Goal: Information Seeking & Learning: Learn about a topic

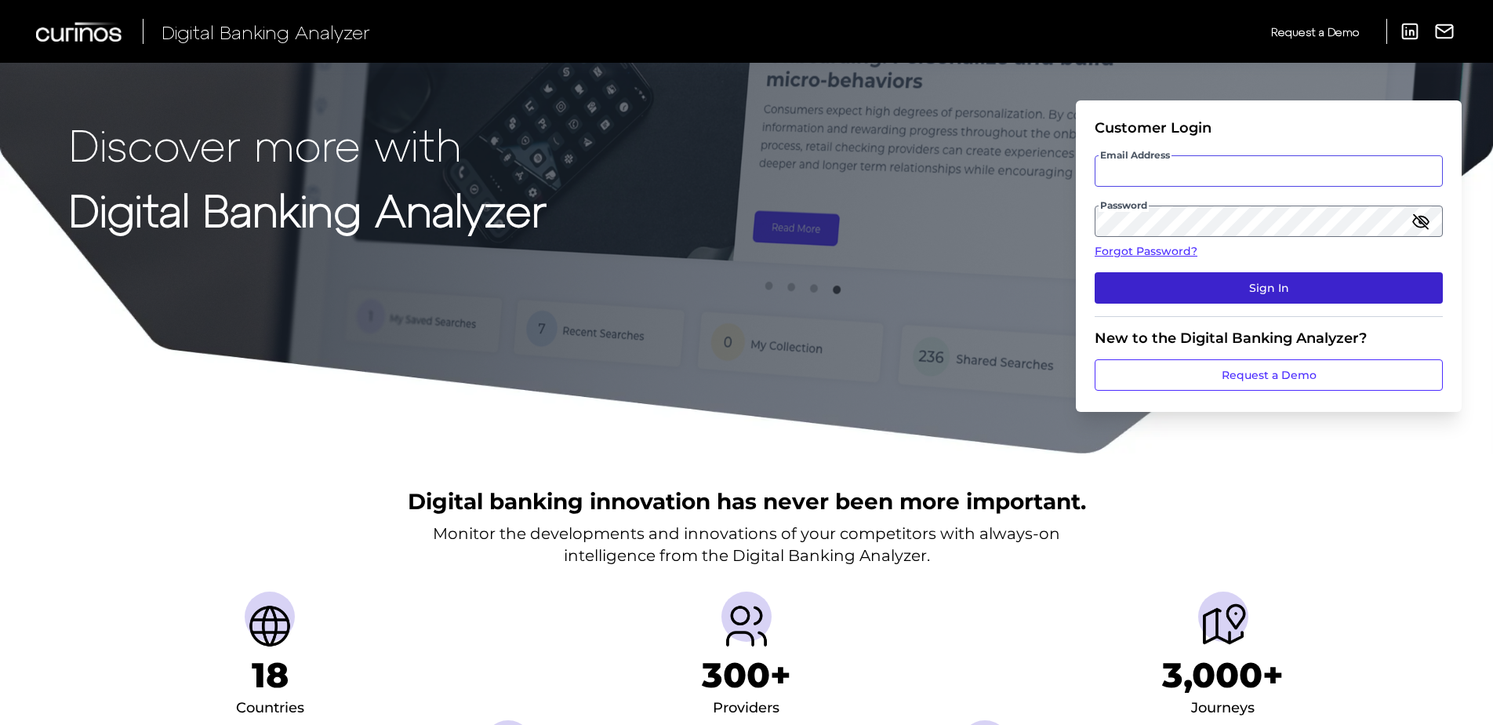
type input "[PERSON_NAME][EMAIL_ADDRESS][PERSON_NAME][DOMAIN_NAME]"
click at [1183, 285] on button "Sign In" at bounding box center [1269, 287] width 348 height 31
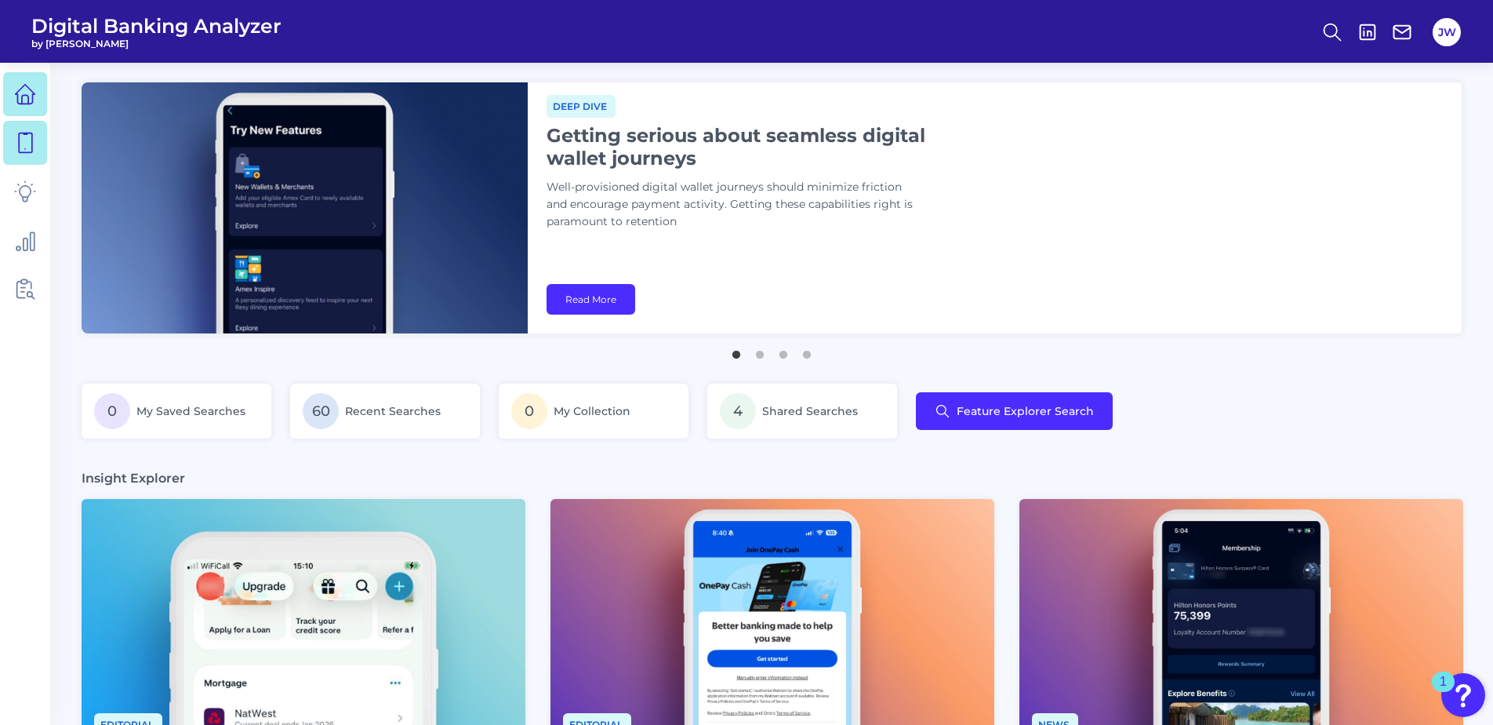
click at [38, 155] on link at bounding box center [25, 143] width 44 height 44
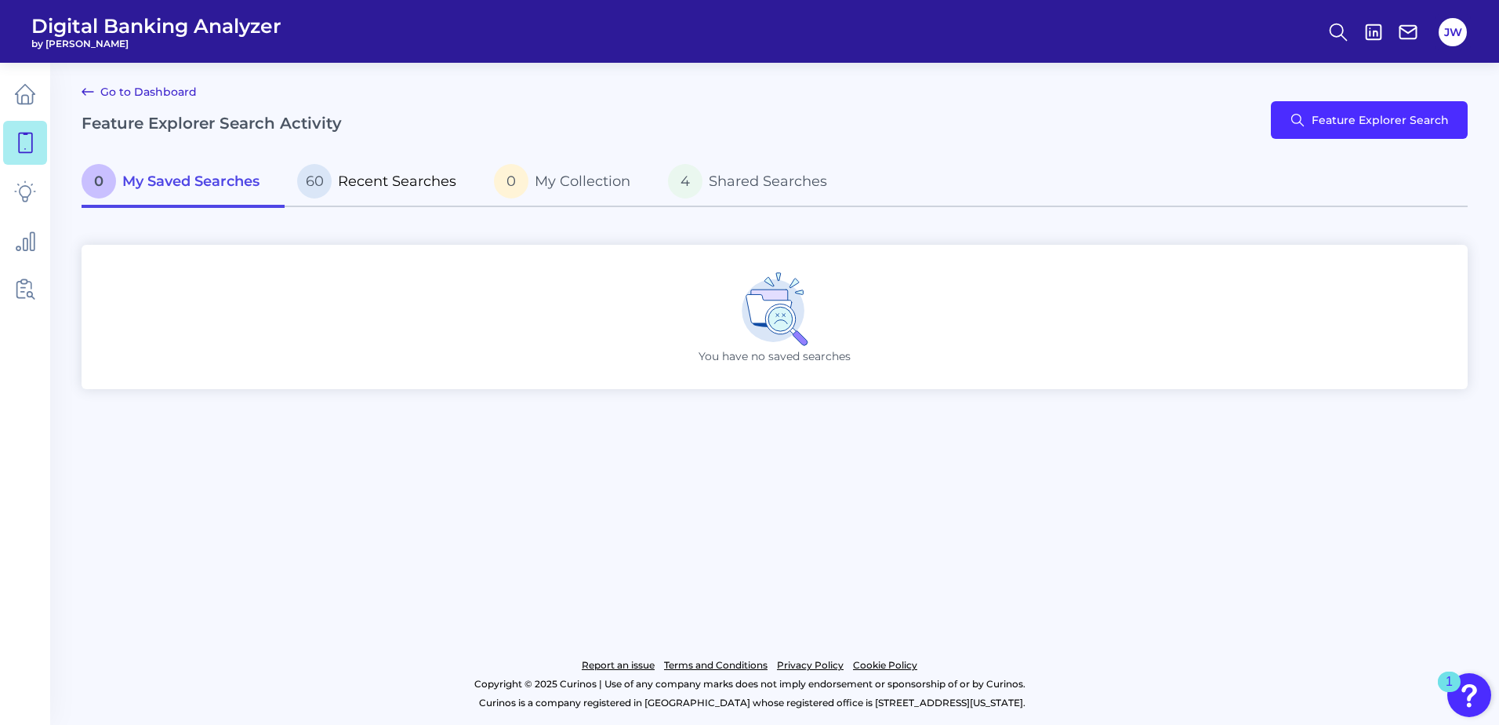
click at [429, 190] on p "60 Recent Searches" at bounding box center [376, 181] width 159 height 35
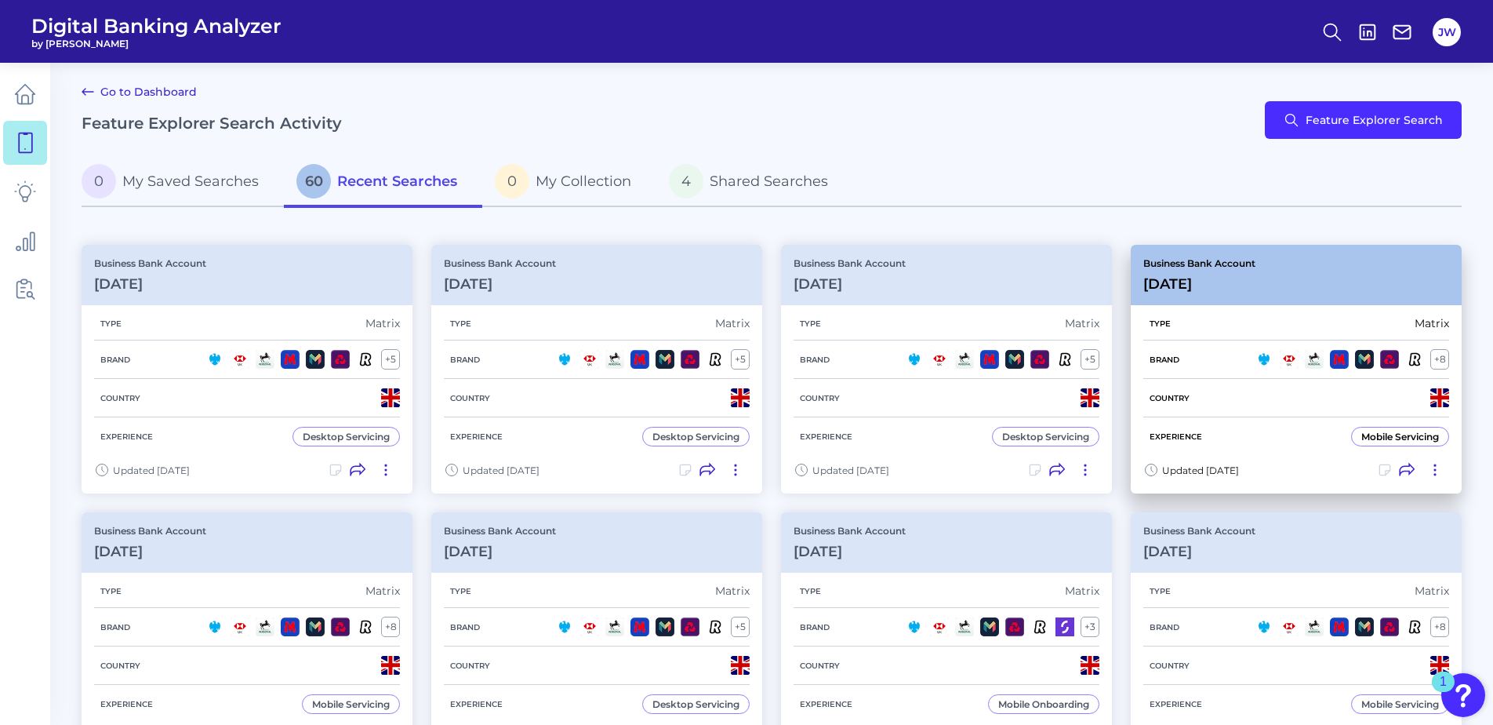
click at [1260, 268] on div "Business Bank Account [DATE][FINANCIAL_ID]" at bounding box center [1296, 275] width 331 height 60
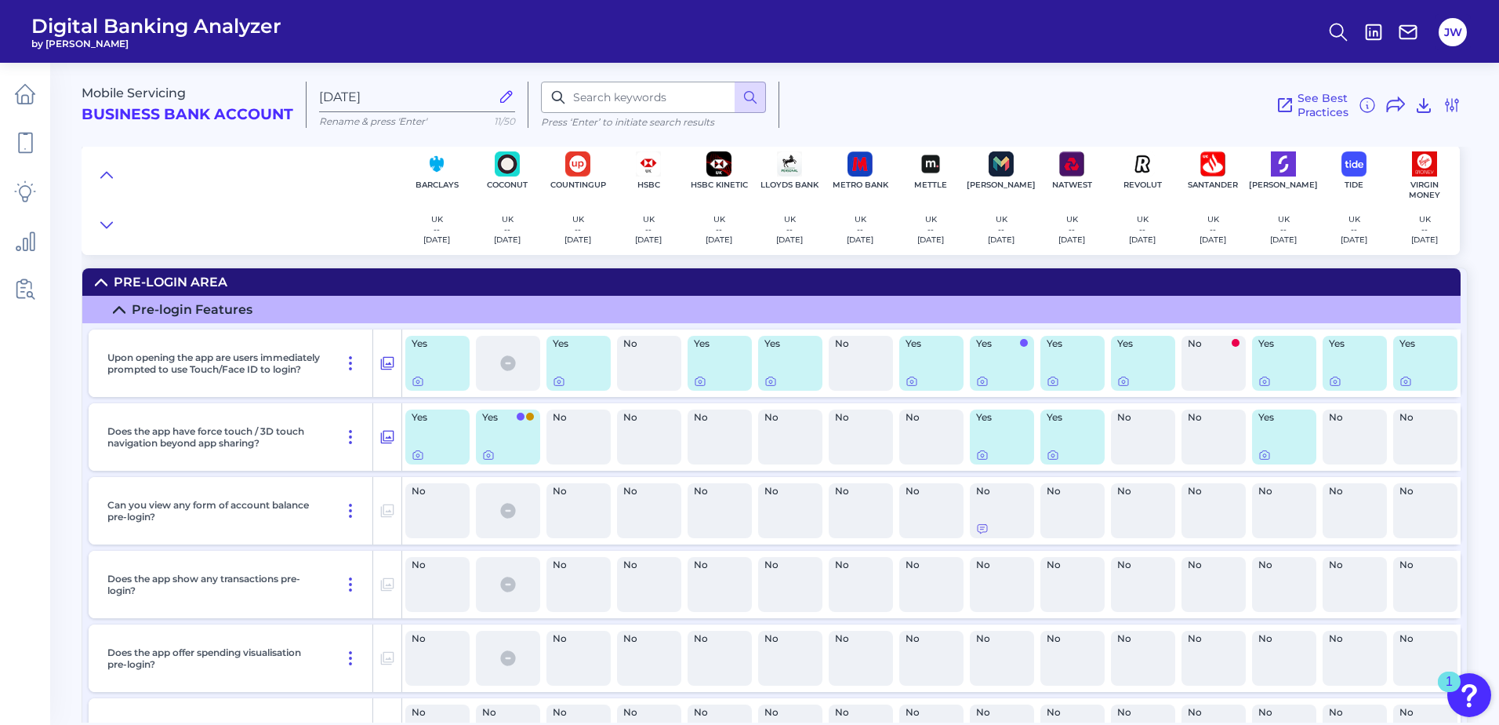
click at [612, 278] on summary "Pre-Login Area" at bounding box center [771, 281] width 1379 height 27
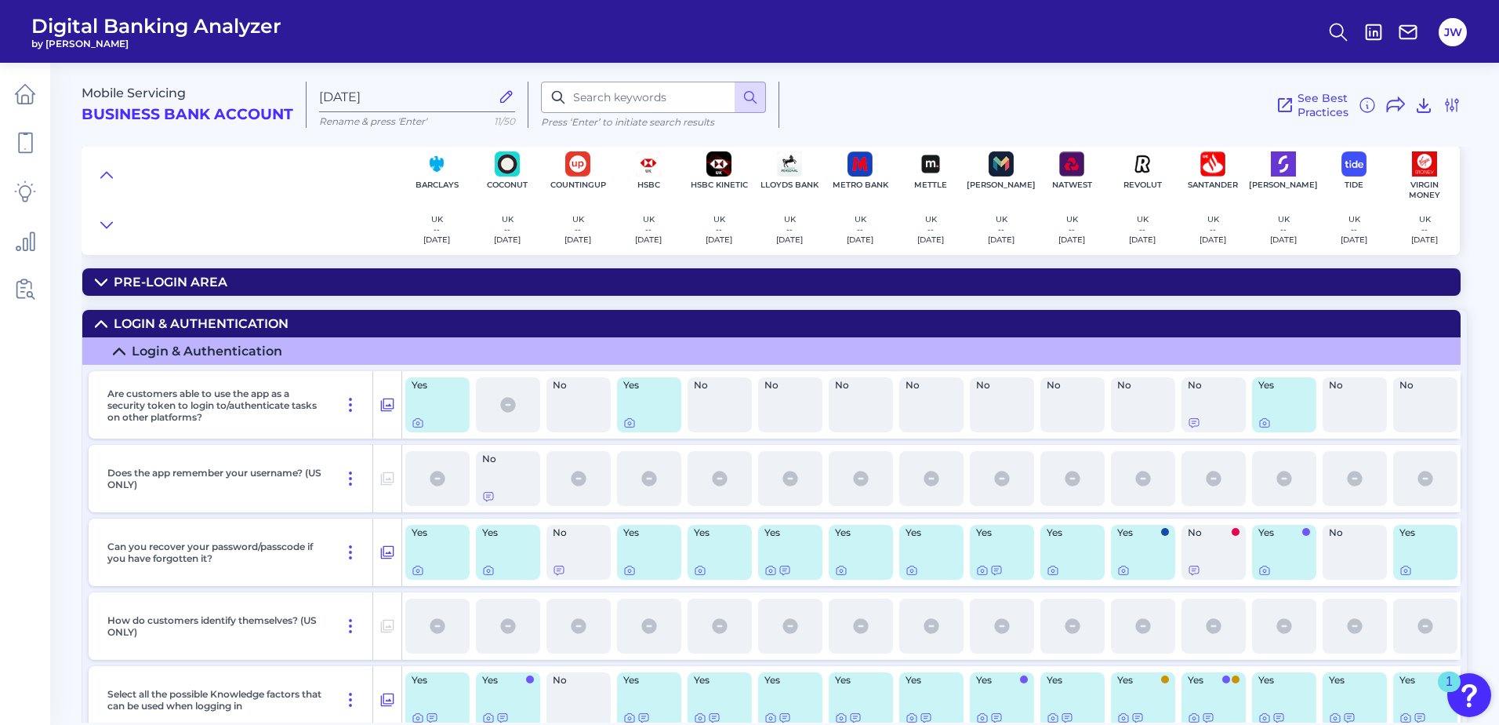
click at [374, 323] on summary "Login & Authentication" at bounding box center [771, 323] width 1379 height 27
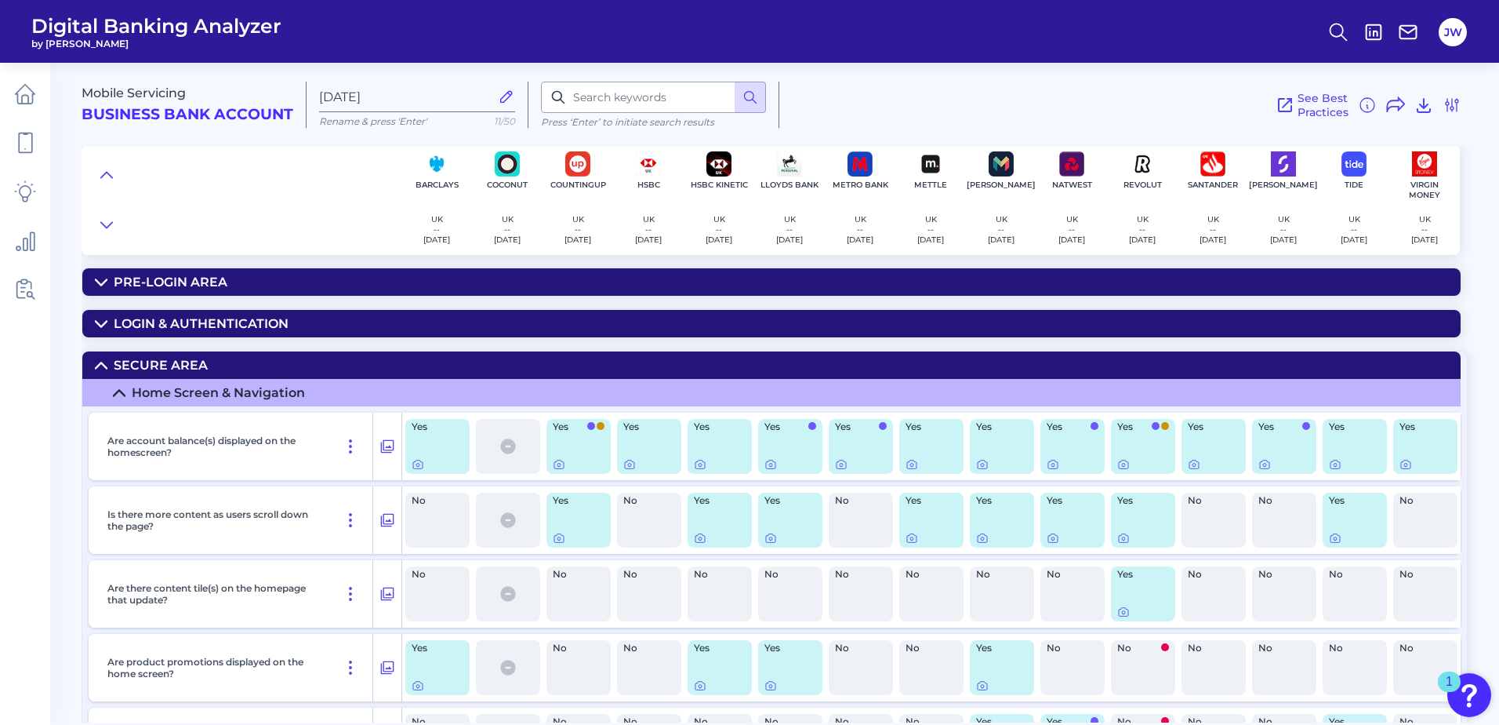
click at [271, 365] on summary "Secure Area" at bounding box center [771, 364] width 1379 height 27
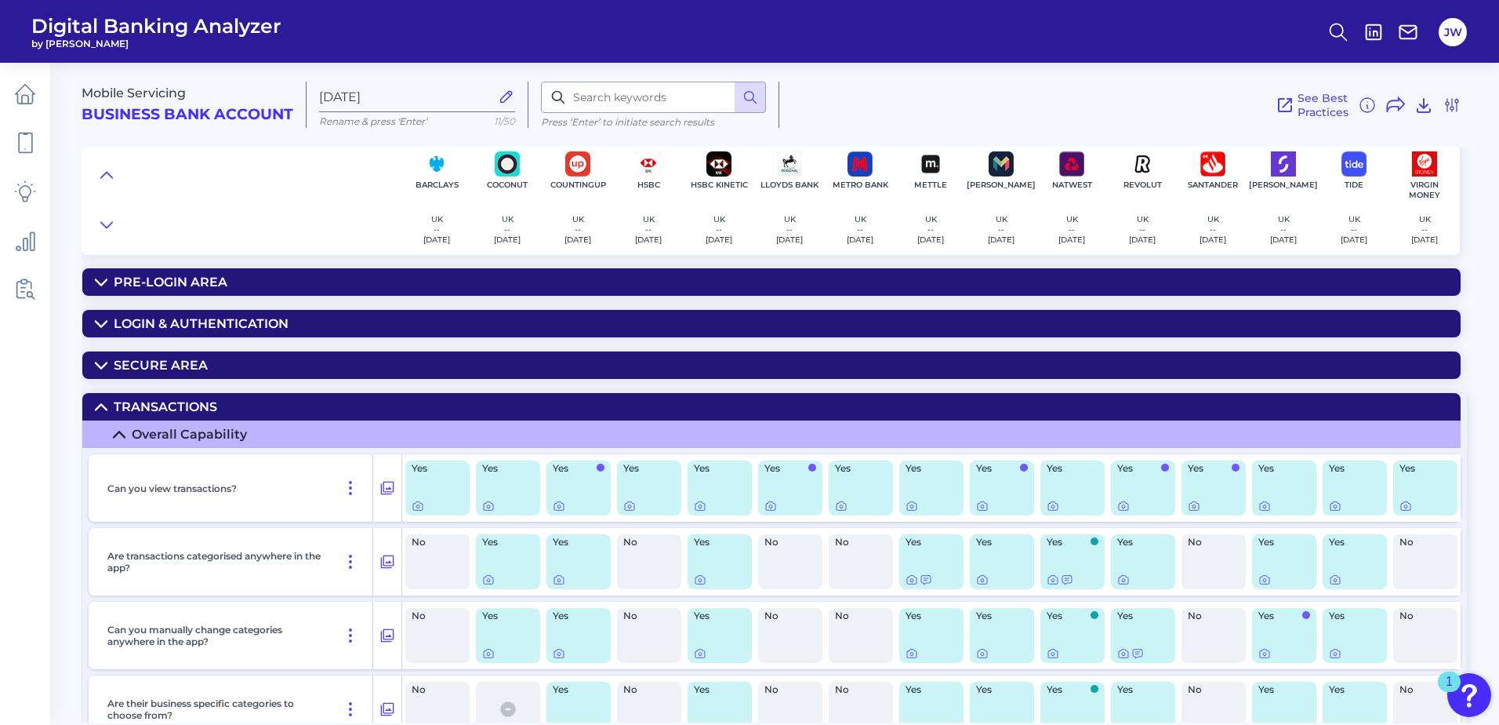
click at [244, 417] on summary "Transactions" at bounding box center [771, 406] width 1379 height 27
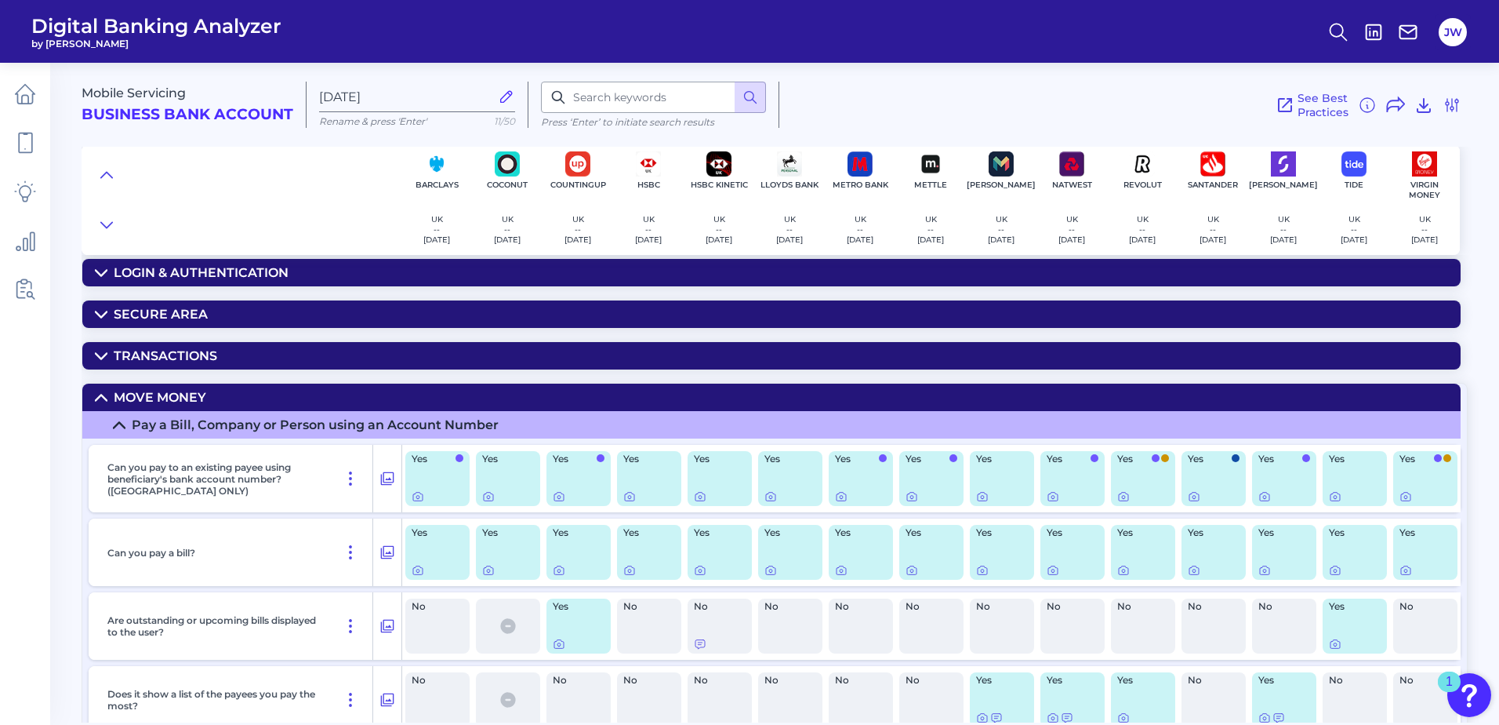
scroll to position [78, 0]
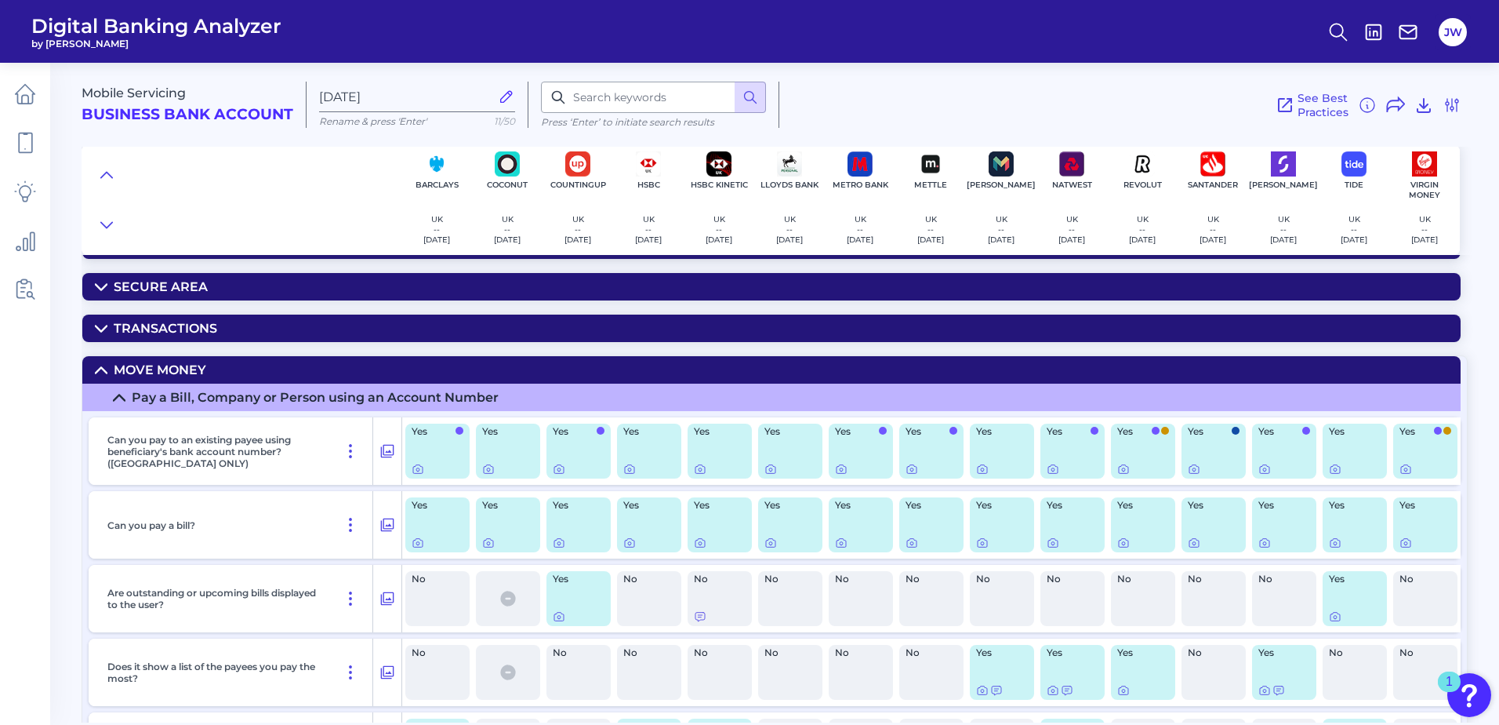
click at [220, 368] on summary "Move Money" at bounding box center [771, 369] width 1379 height 27
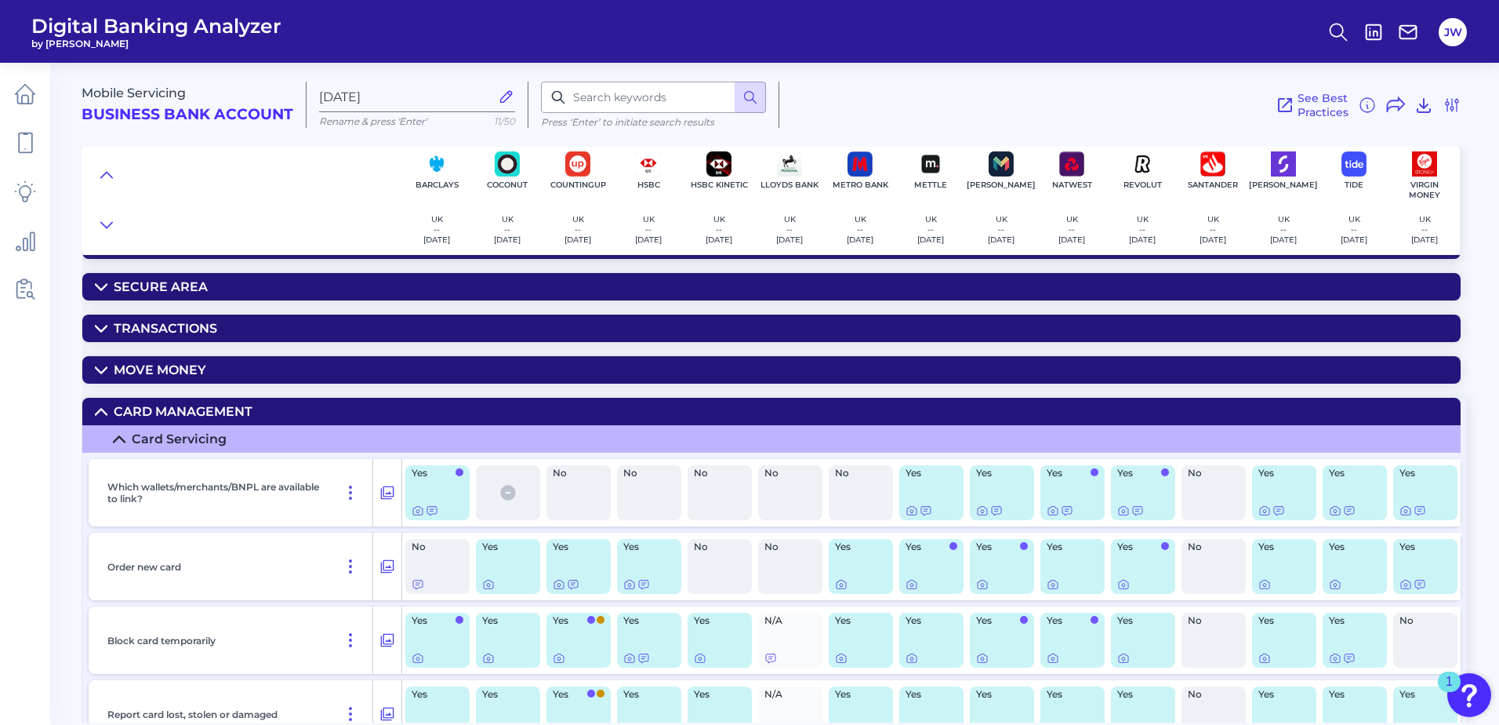
click at [217, 398] on summary "Card Management" at bounding box center [771, 411] width 1379 height 27
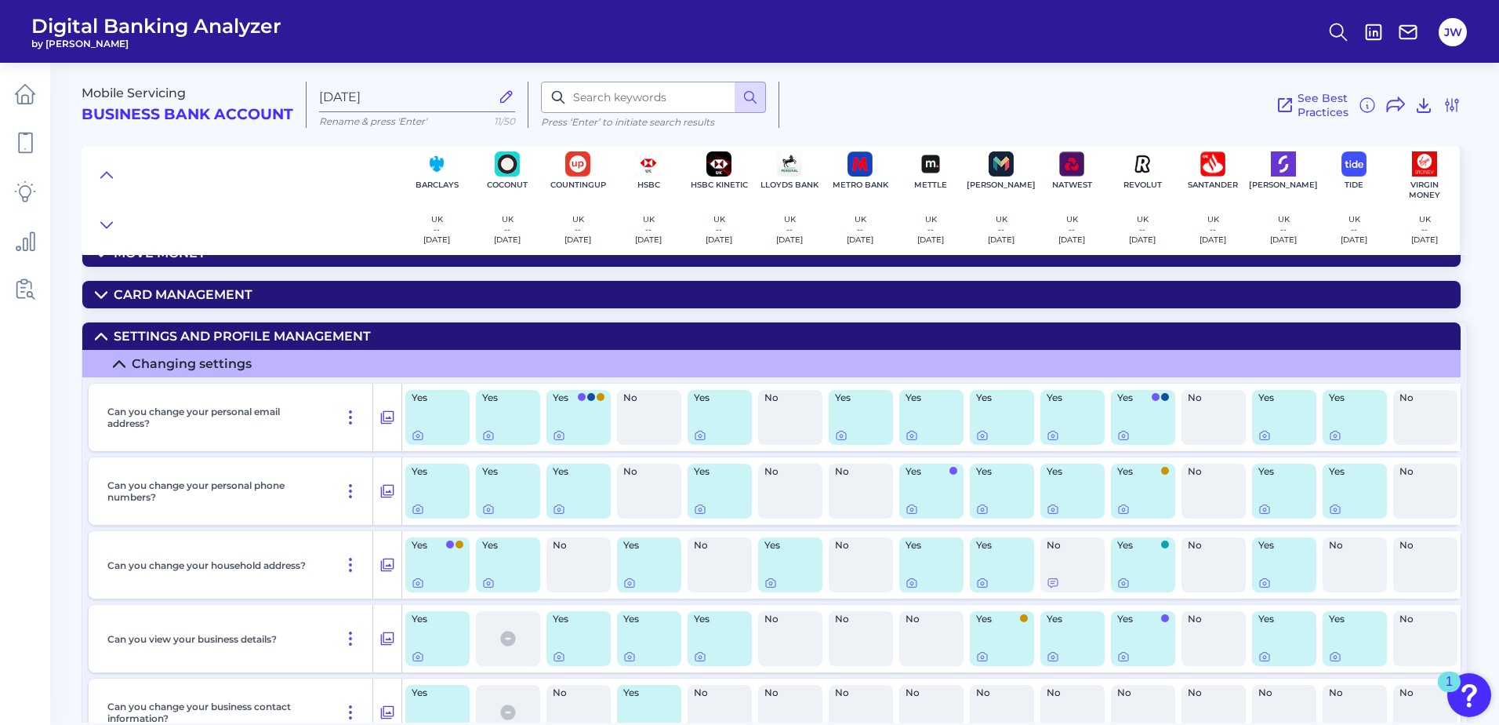
scroll to position [235, 0]
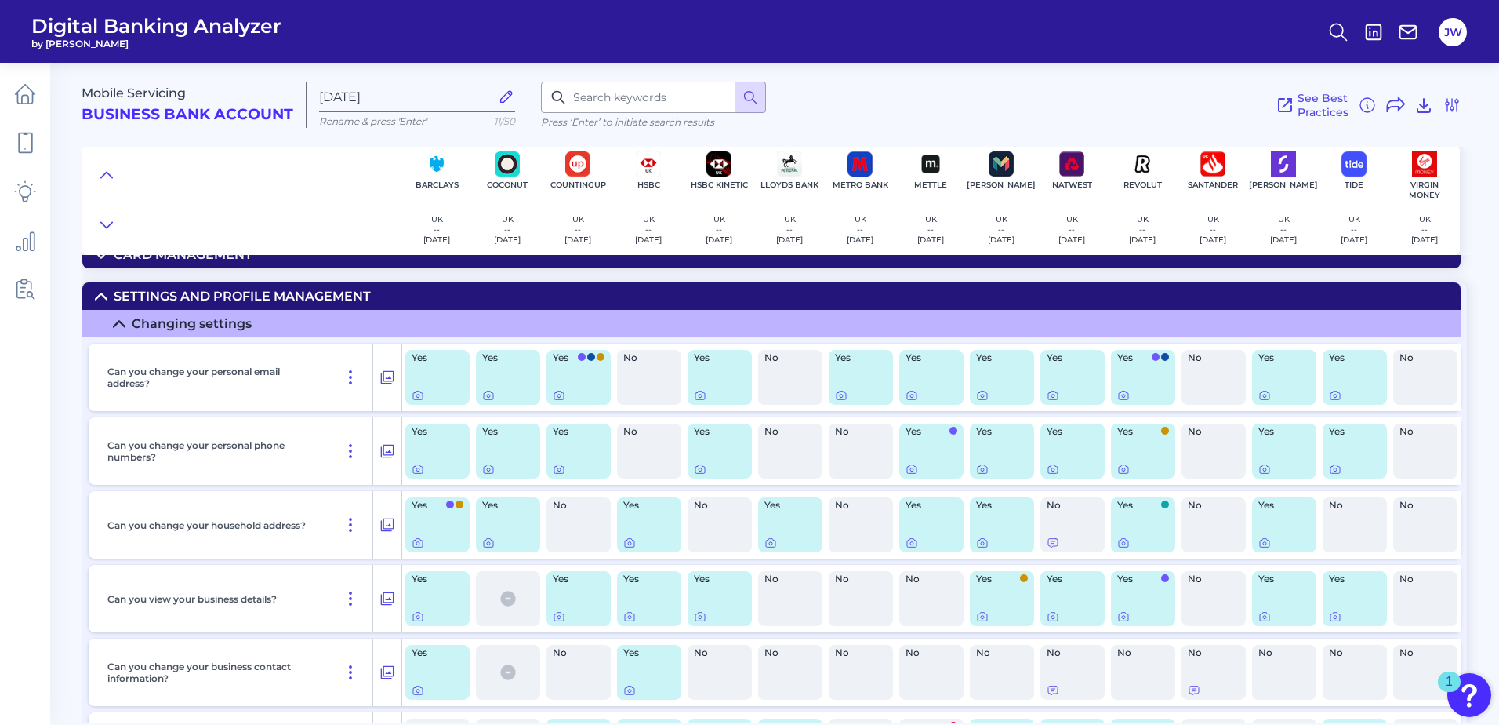
click at [292, 290] on div "Settings and Profile Management" at bounding box center [242, 296] width 257 height 15
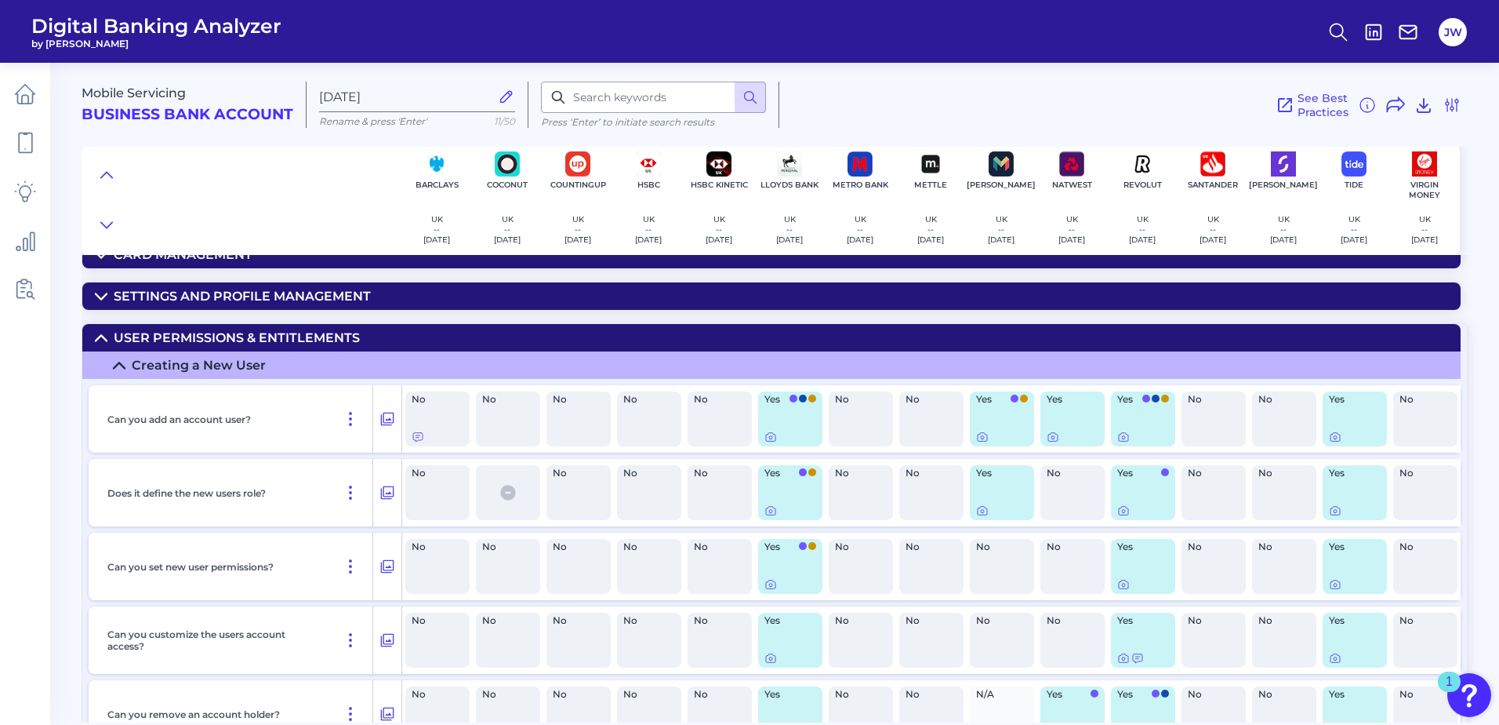
click at [239, 339] on div "User Permissions & Entitlements" at bounding box center [237, 337] width 246 height 15
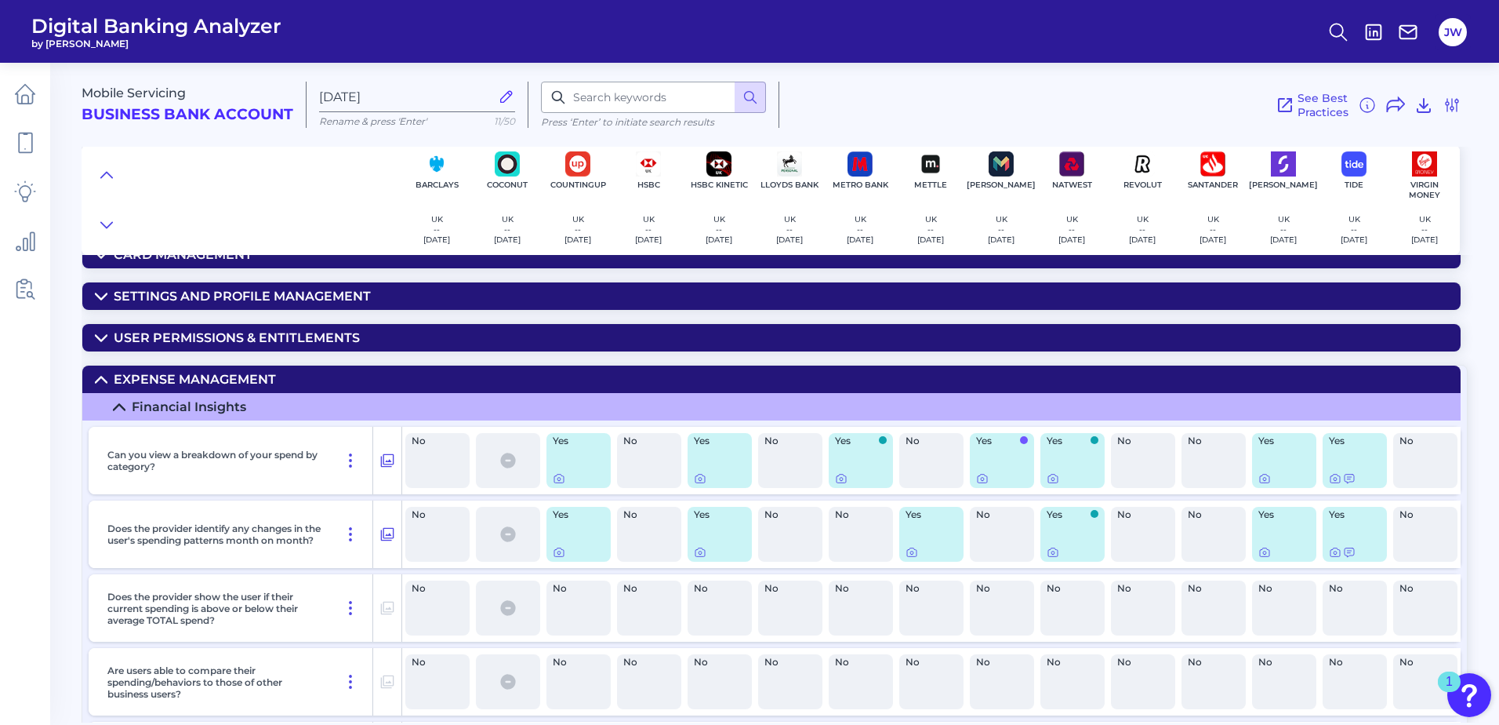
click at [252, 380] on div "Expense Management" at bounding box center [195, 379] width 162 height 15
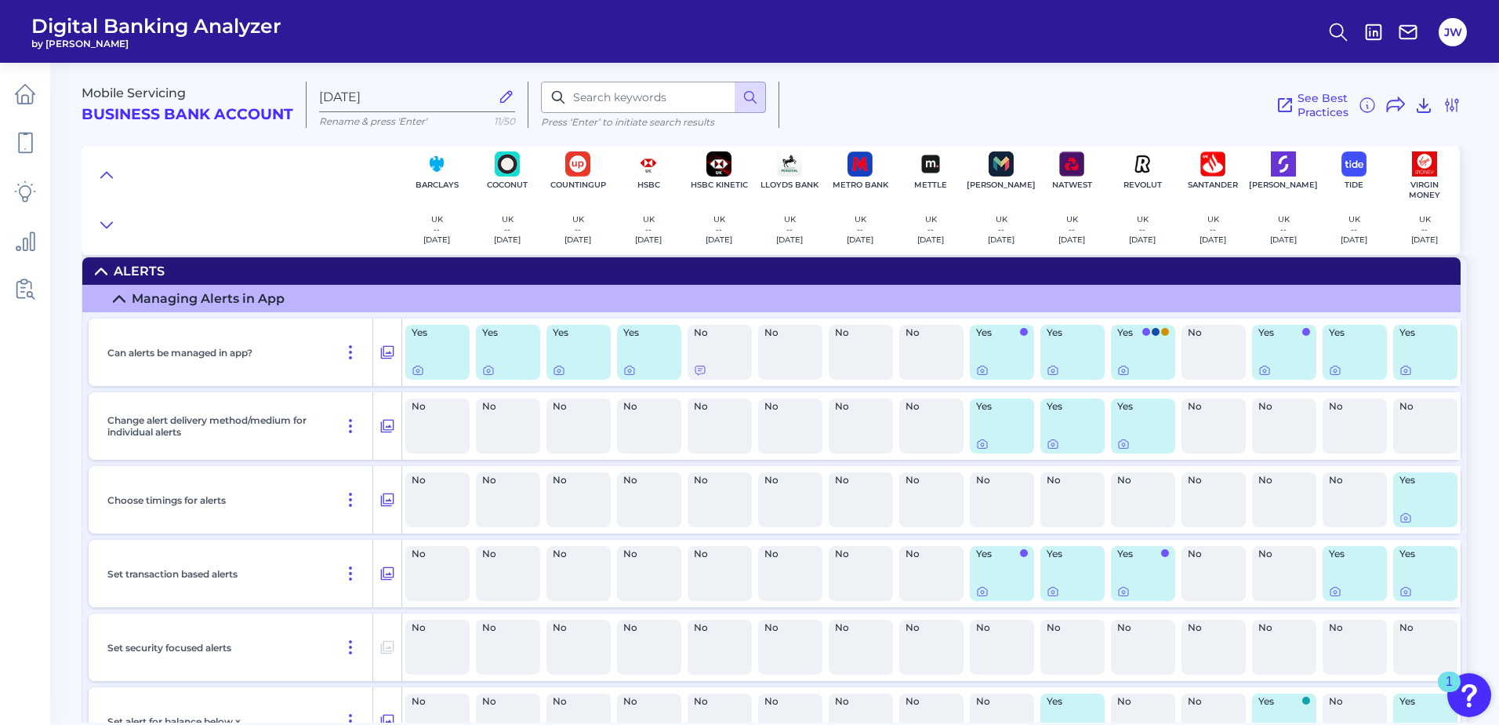
scroll to position [392, 0]
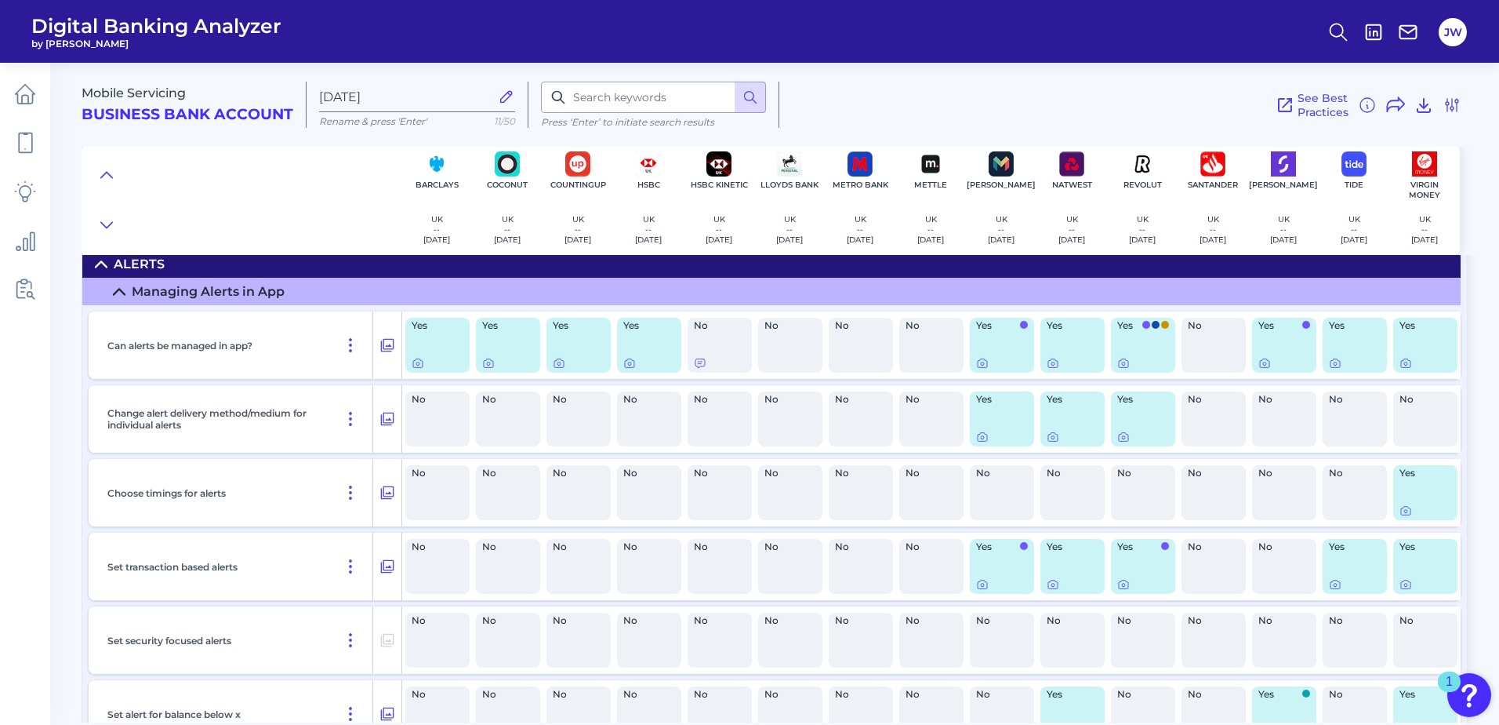
click at [276, 273] on summary "Alerts" at bounding box center [771, 263] width 1379 height 27
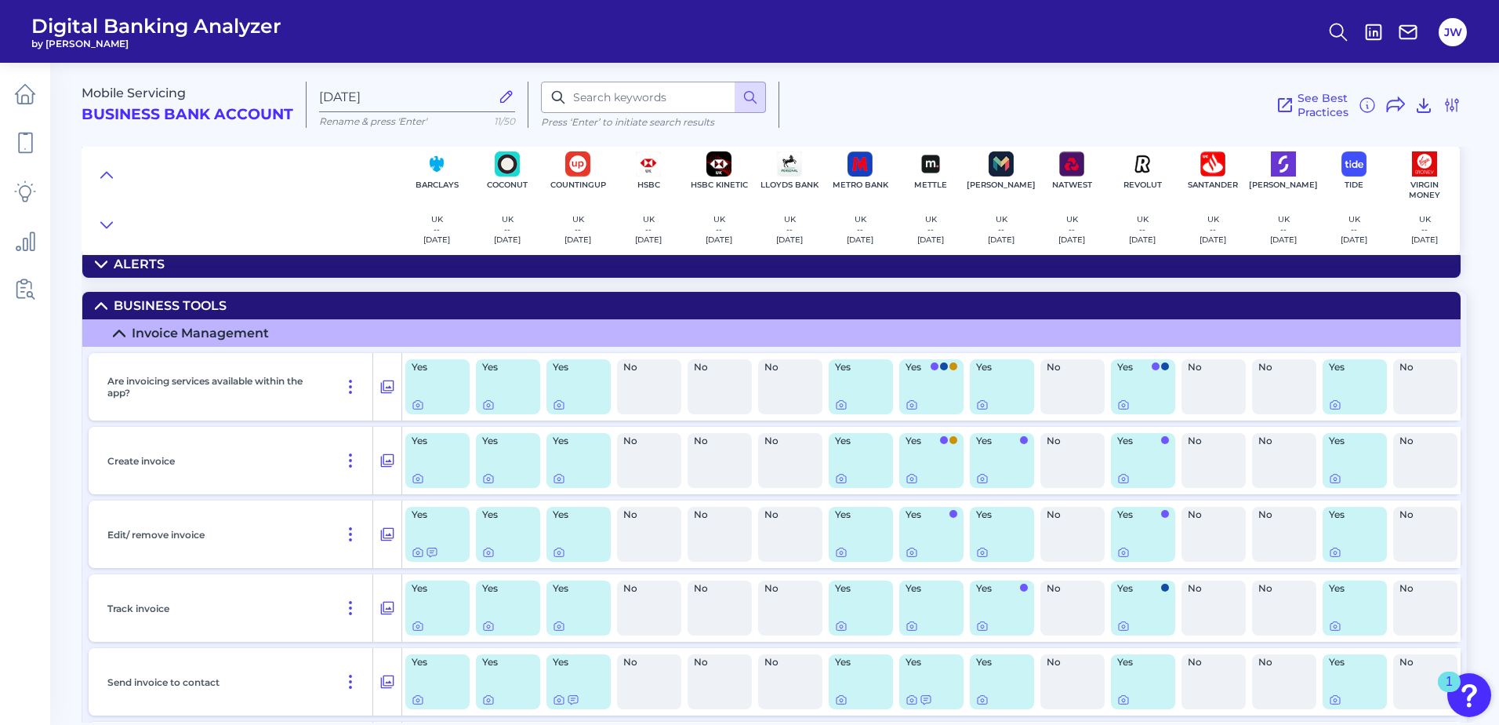
click at [263, 305] on summary "Business Tools" at bounding box center [771, 305] width 1379 height 27
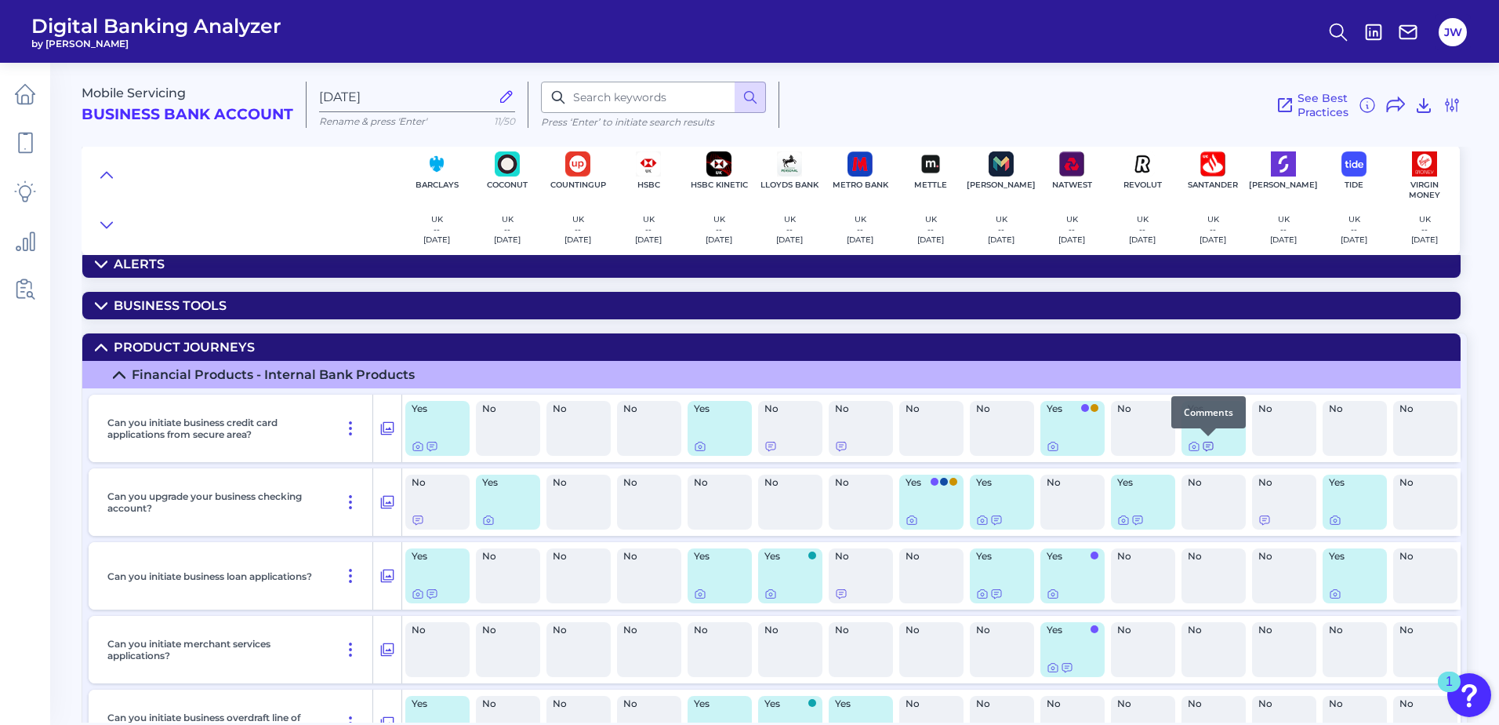
click at [1203, 448] on icon at bounding box center [1208, 446] width 13 height 13
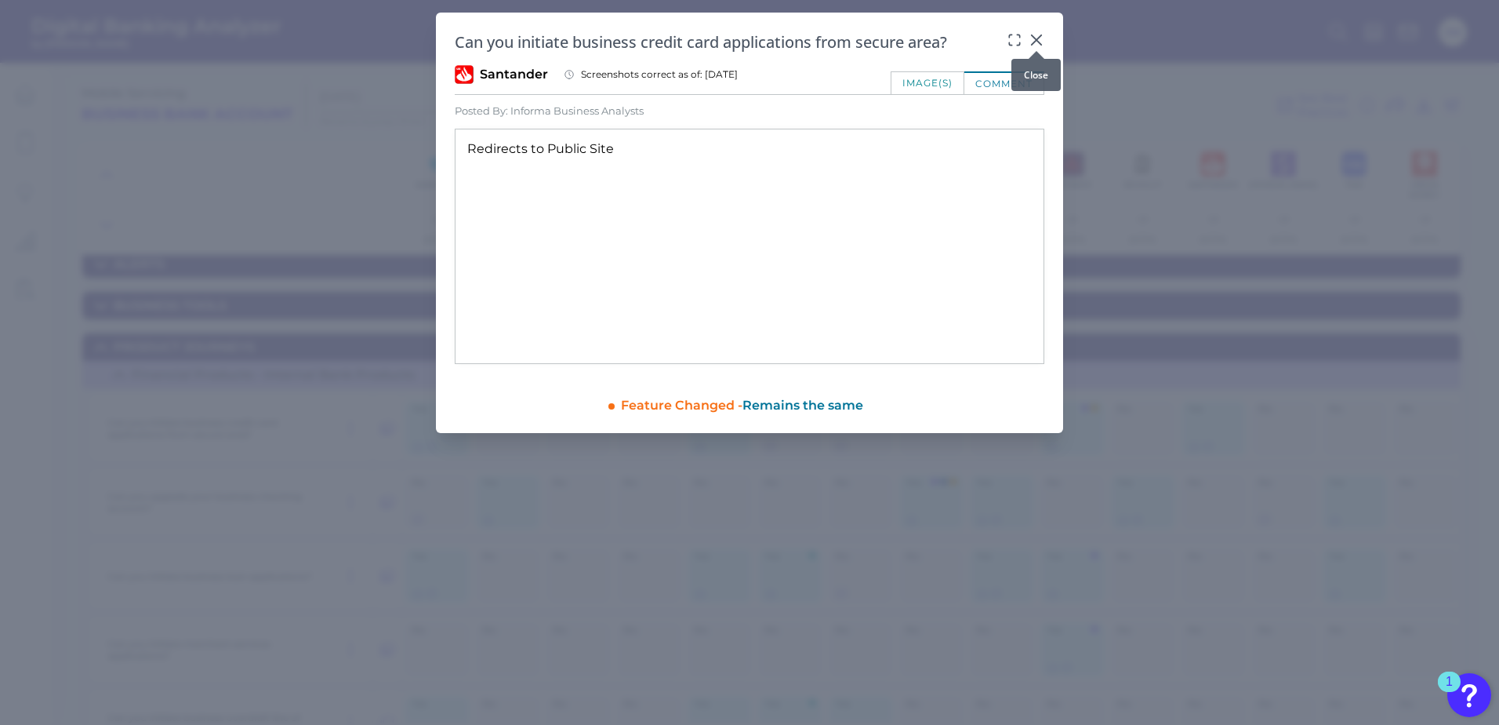
click at [1033, 38] on icon at bounding box center [1037, 40] width 16 height 16
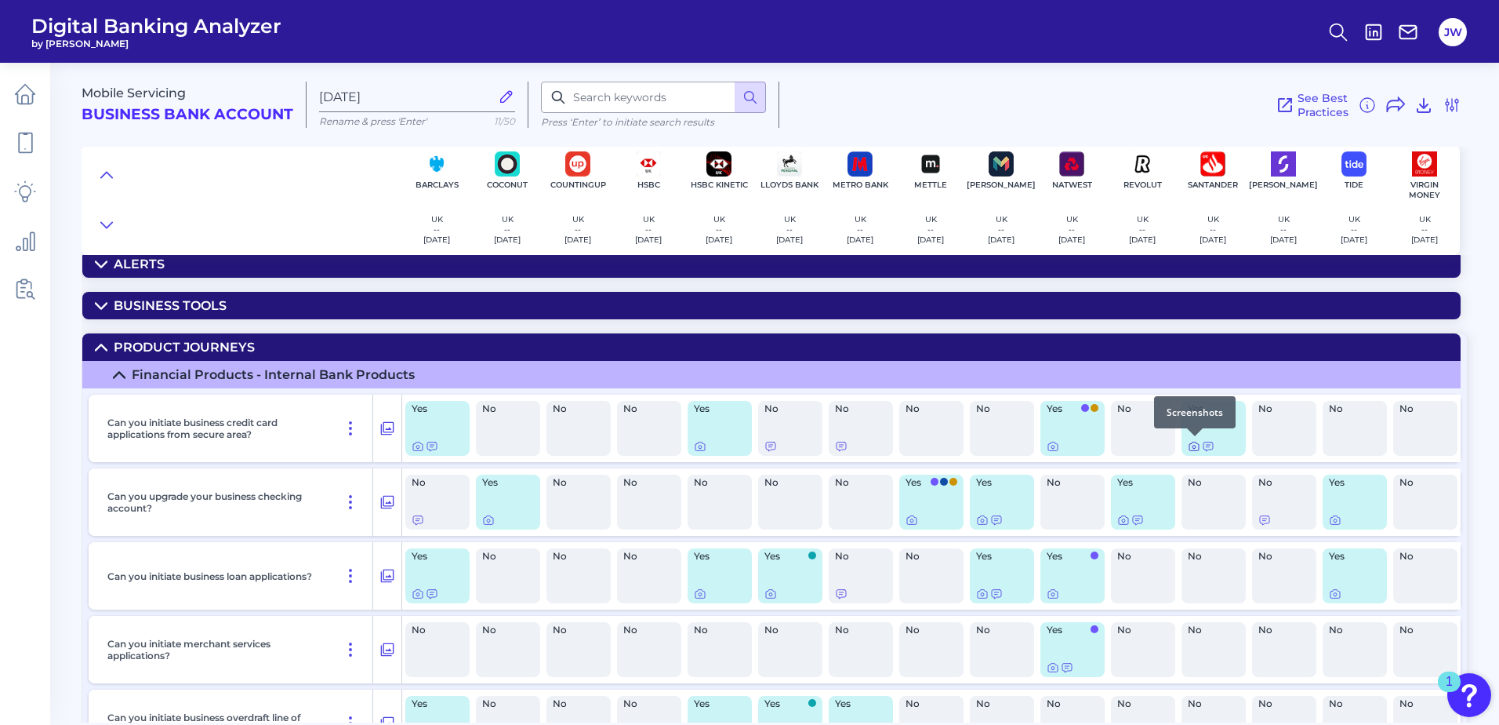
click at [1194, 447] on icon at bounding box center [1194, 446] width 13 height 13
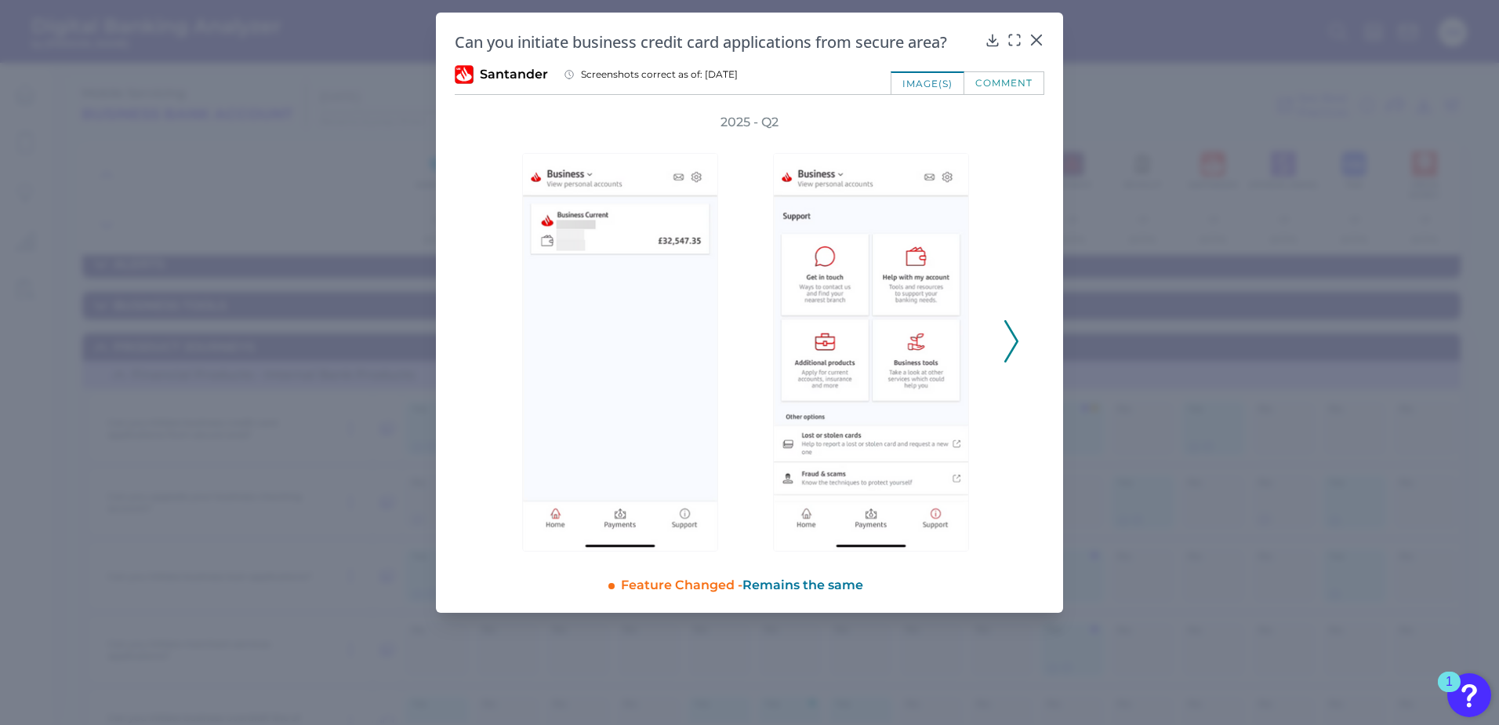
click at [1018, 348] on icon at bounding box center [1011, 341] width 14 height 42
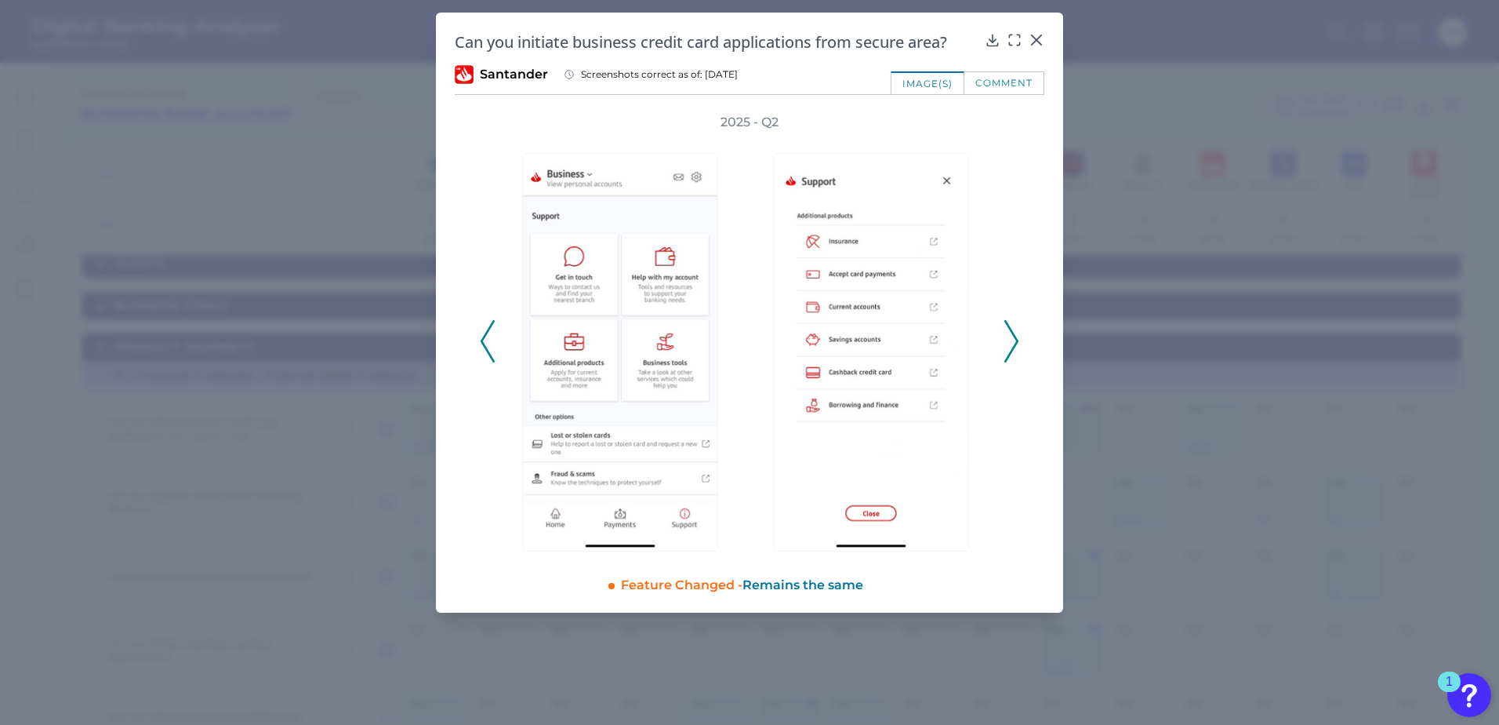
click at [1018, 339] on icon at bounding box center [1011, 341] width 14 height 42
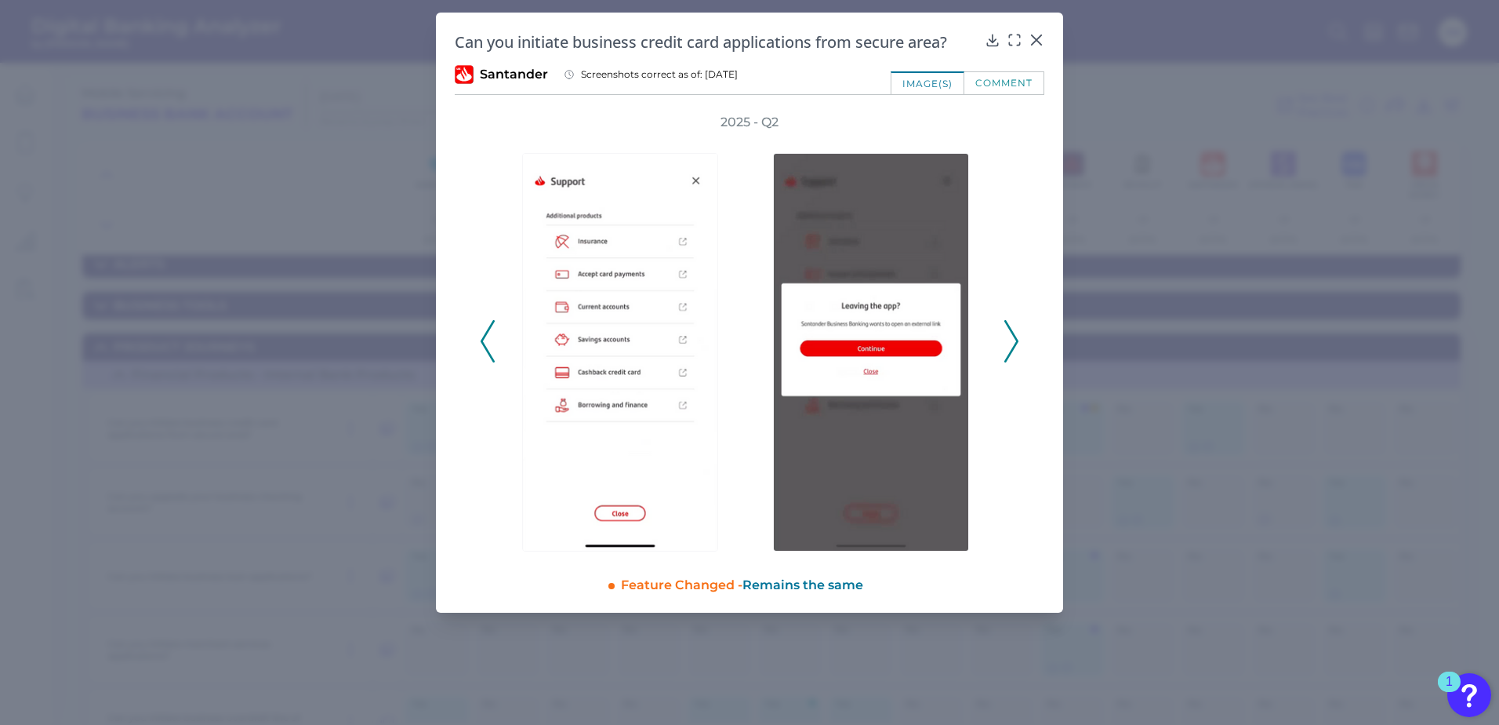
click at [1018, 339] on icon at bounding box center [1011, 341] width 14 height 42
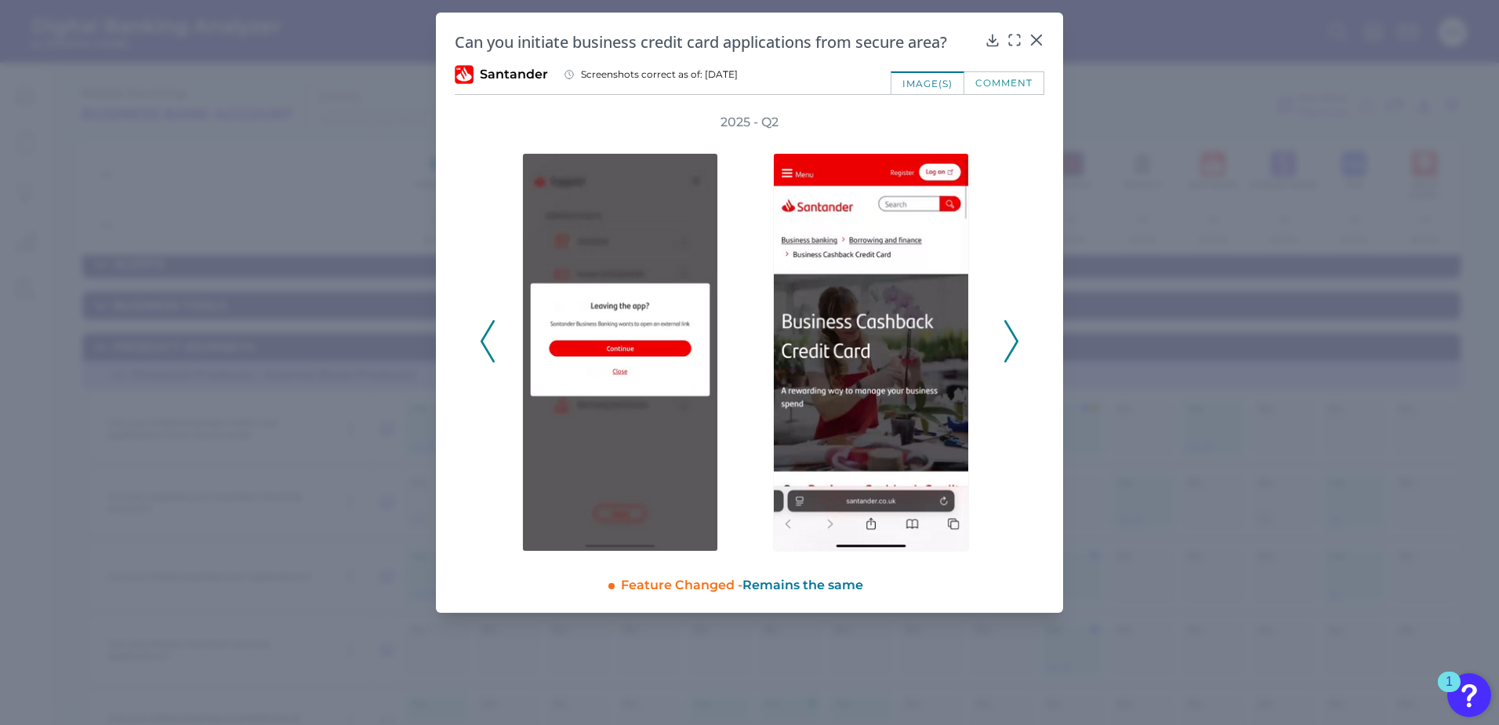
click at [1004, 343] on button at bounding box center [1012, 341] width 16 height 42
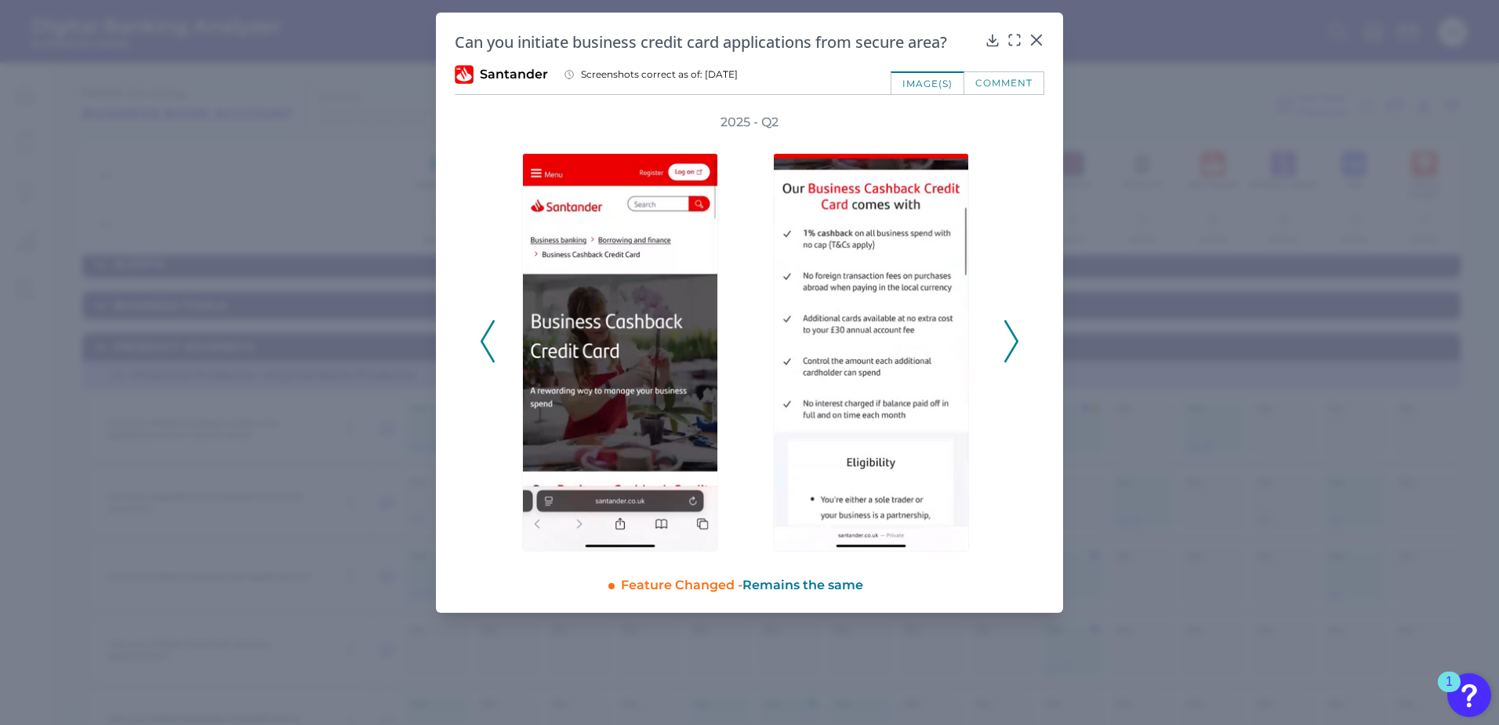
click at [1009, 341] on icon at bounding box center [1011, 341] width 14 height 42
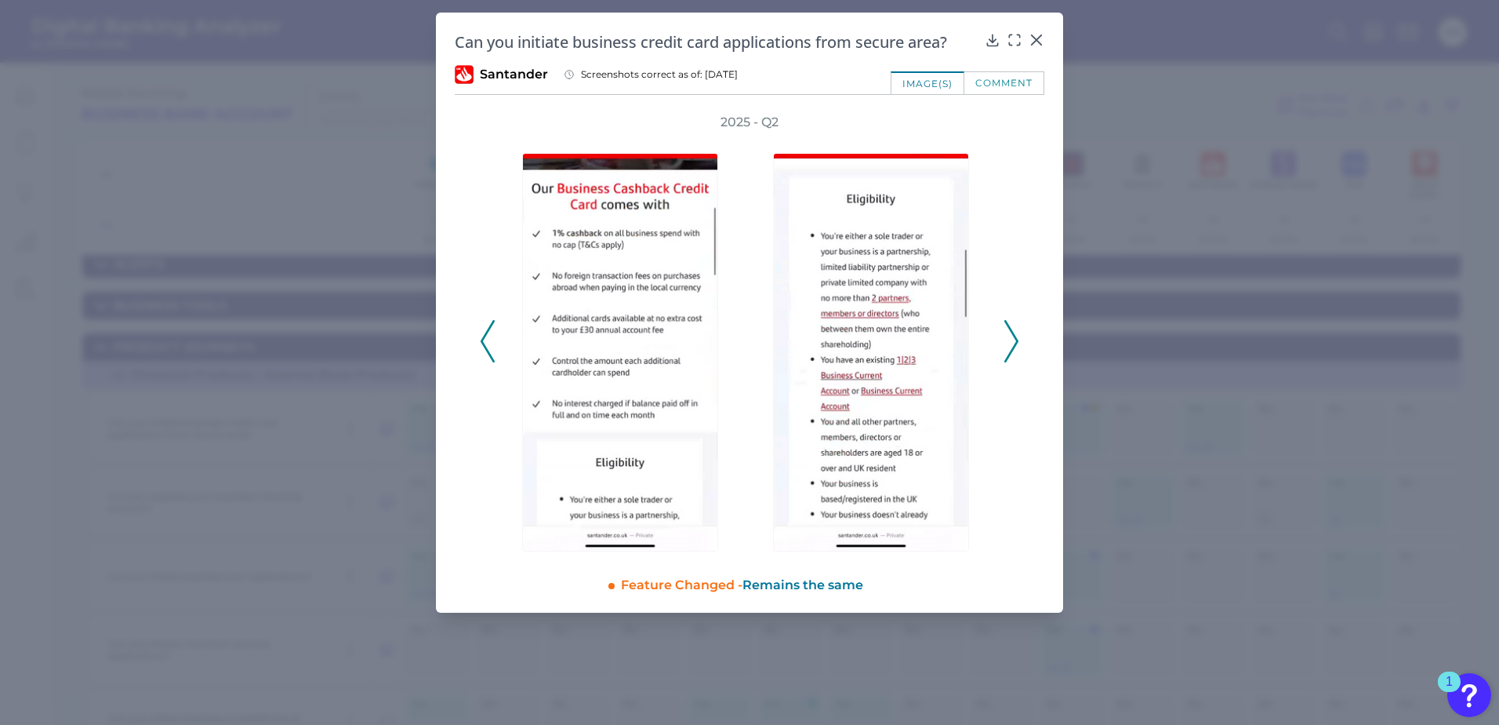
click at [1009, 341] on icon at bounding box center [1011, 341] width 14 height 42
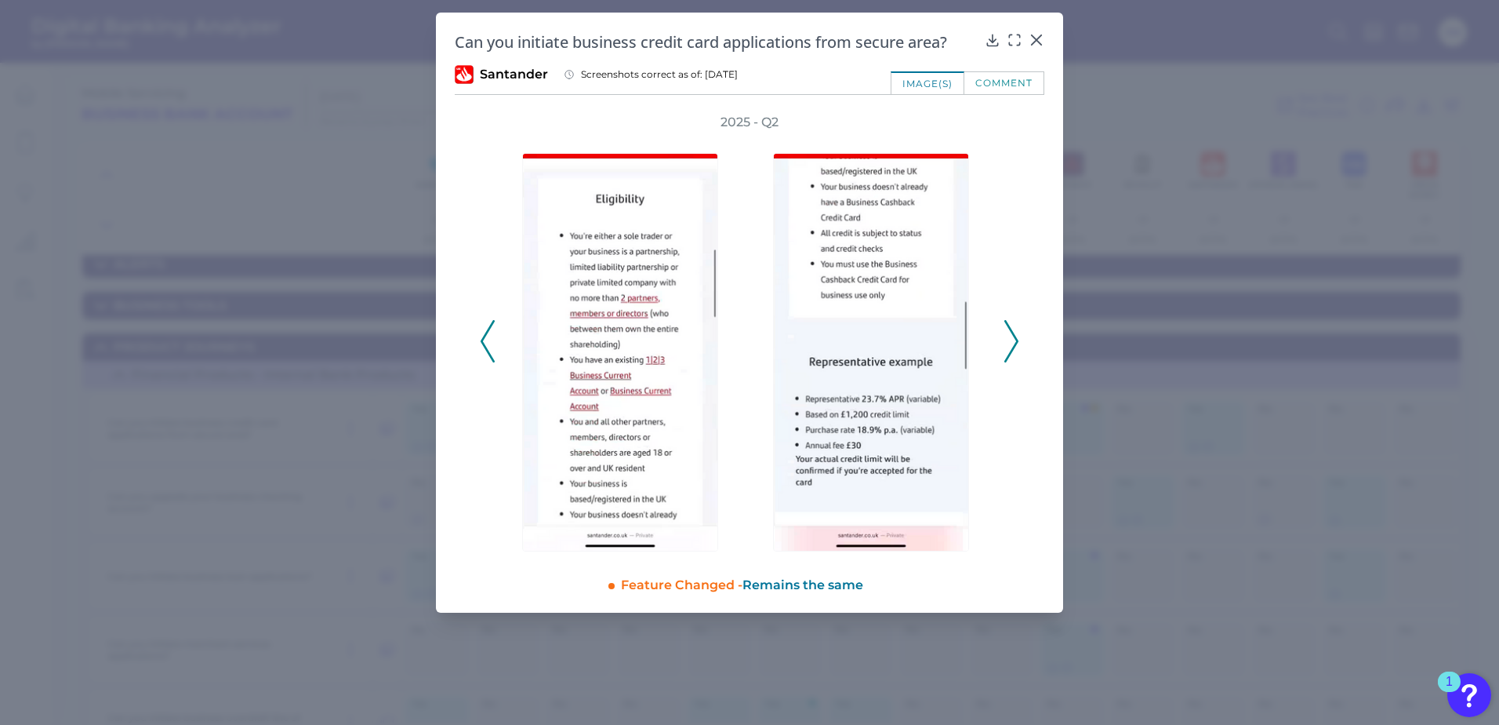
click at [1009, 341] on icon at bounding box center [1011, 341] width 14 height 42
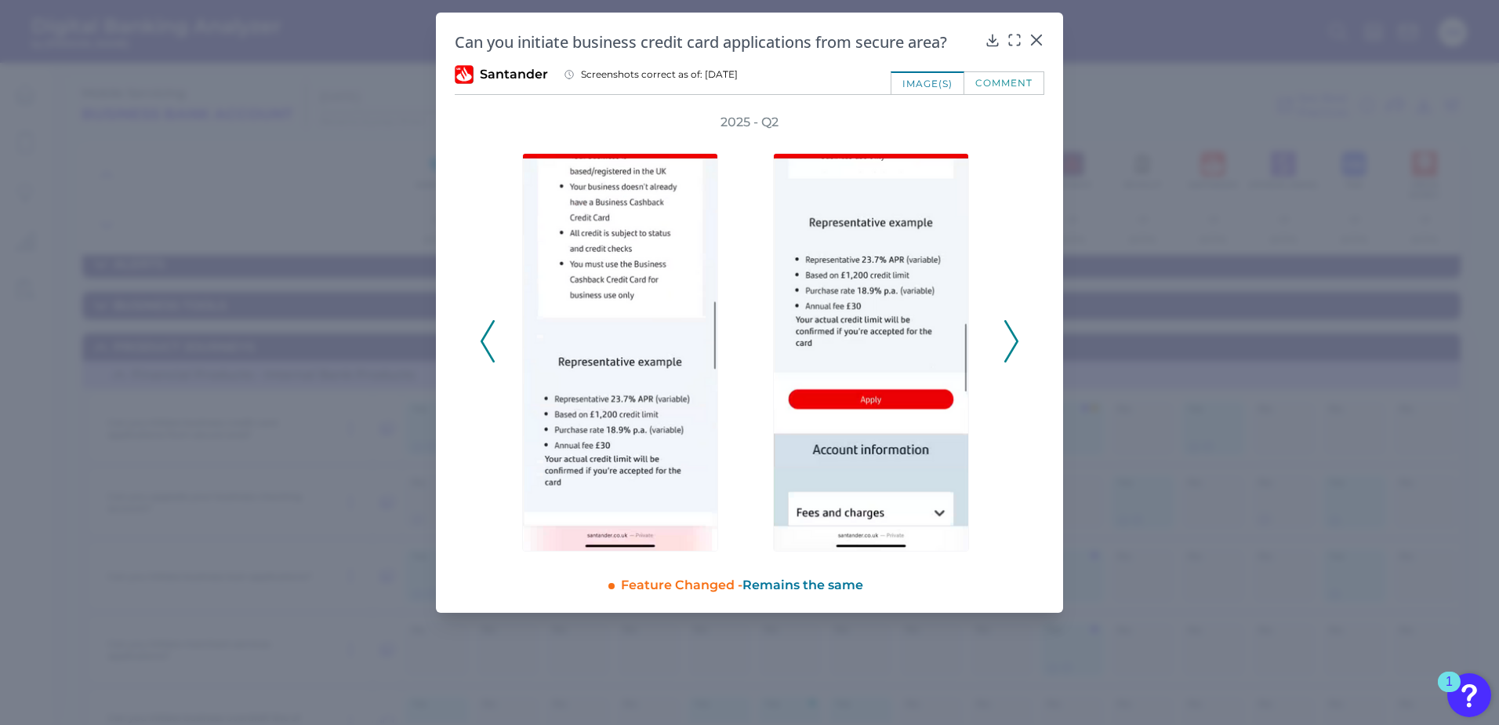
click at [1009, 341] on icon at bounding box center [1011, 341] width 14 height 42
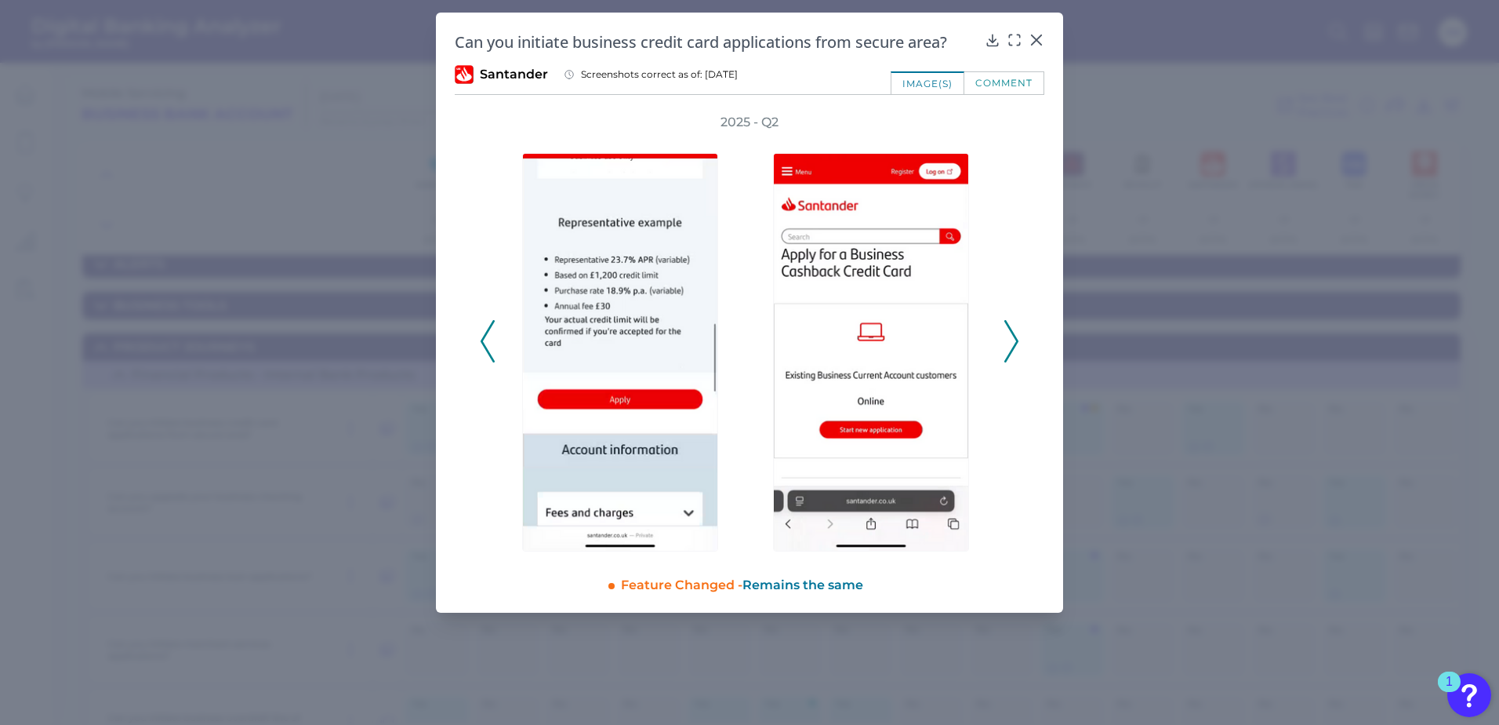
click at [1009, 341] on icon at bounding box center [1011, 341] width 14 height 42
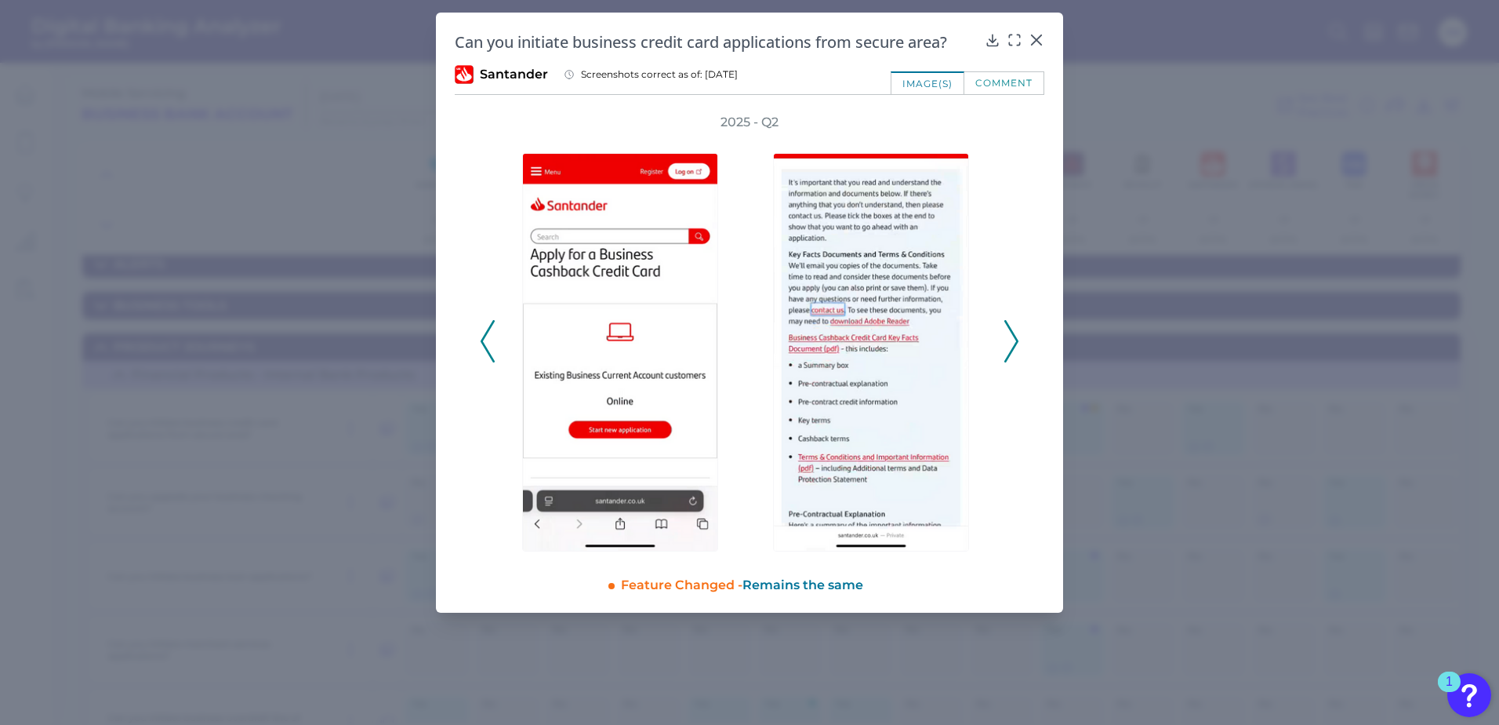
click at [1009, 341] on icon at bounding box center [1011, 341] width 14 height 42
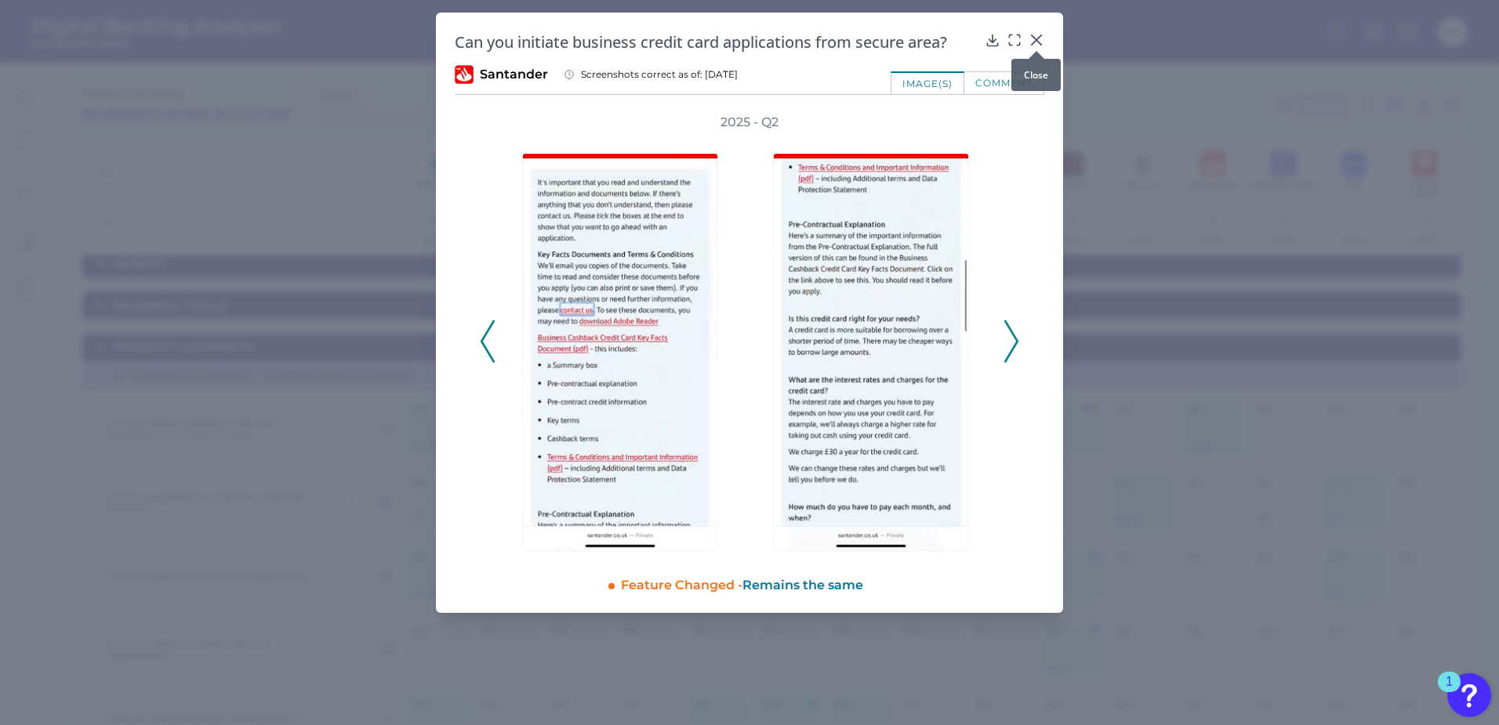
click at [1035, 32] on icon at bounding box center [1037, 40] width 16 height 16
